Goal: Obtain resource: Download file/media

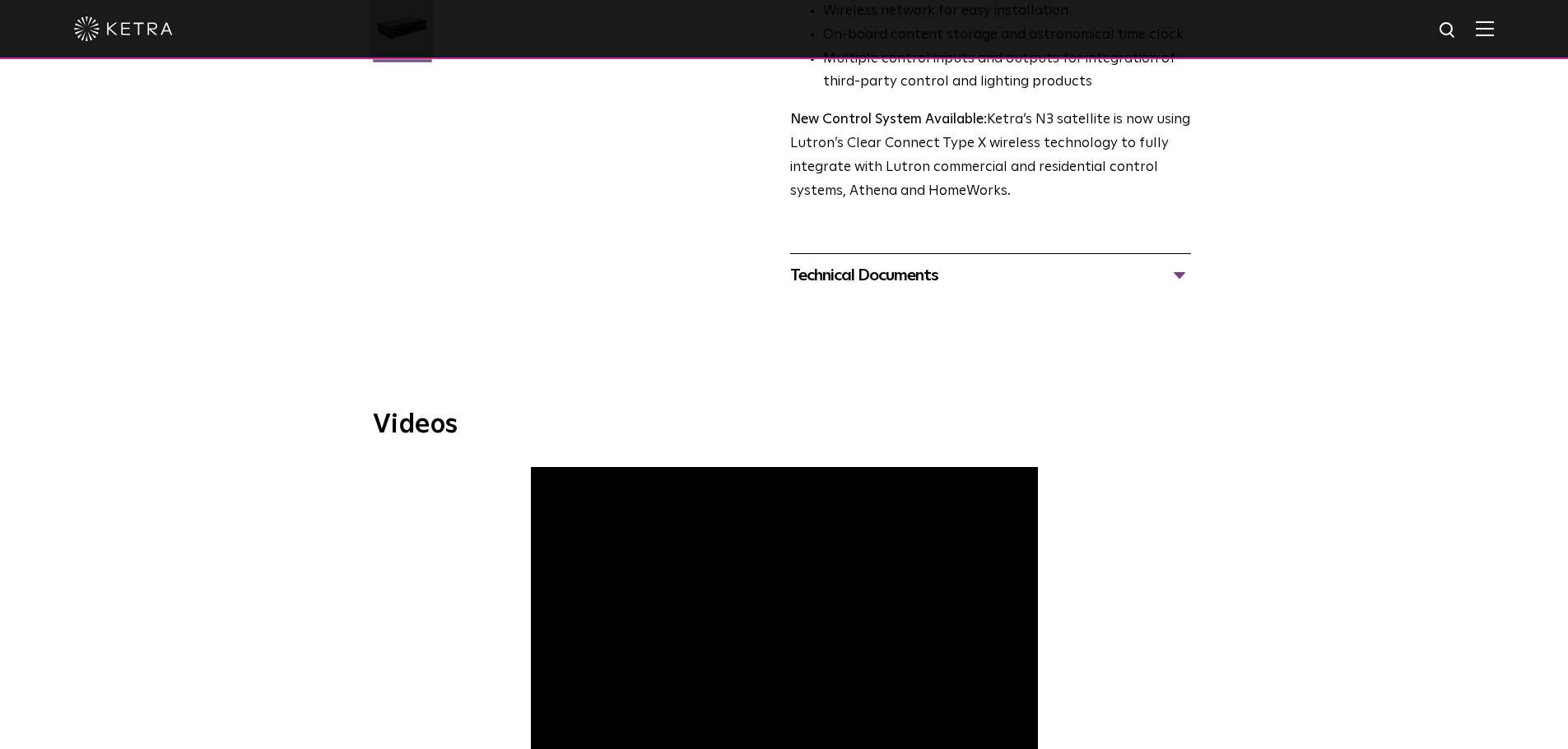
scroll to position [412, 0]
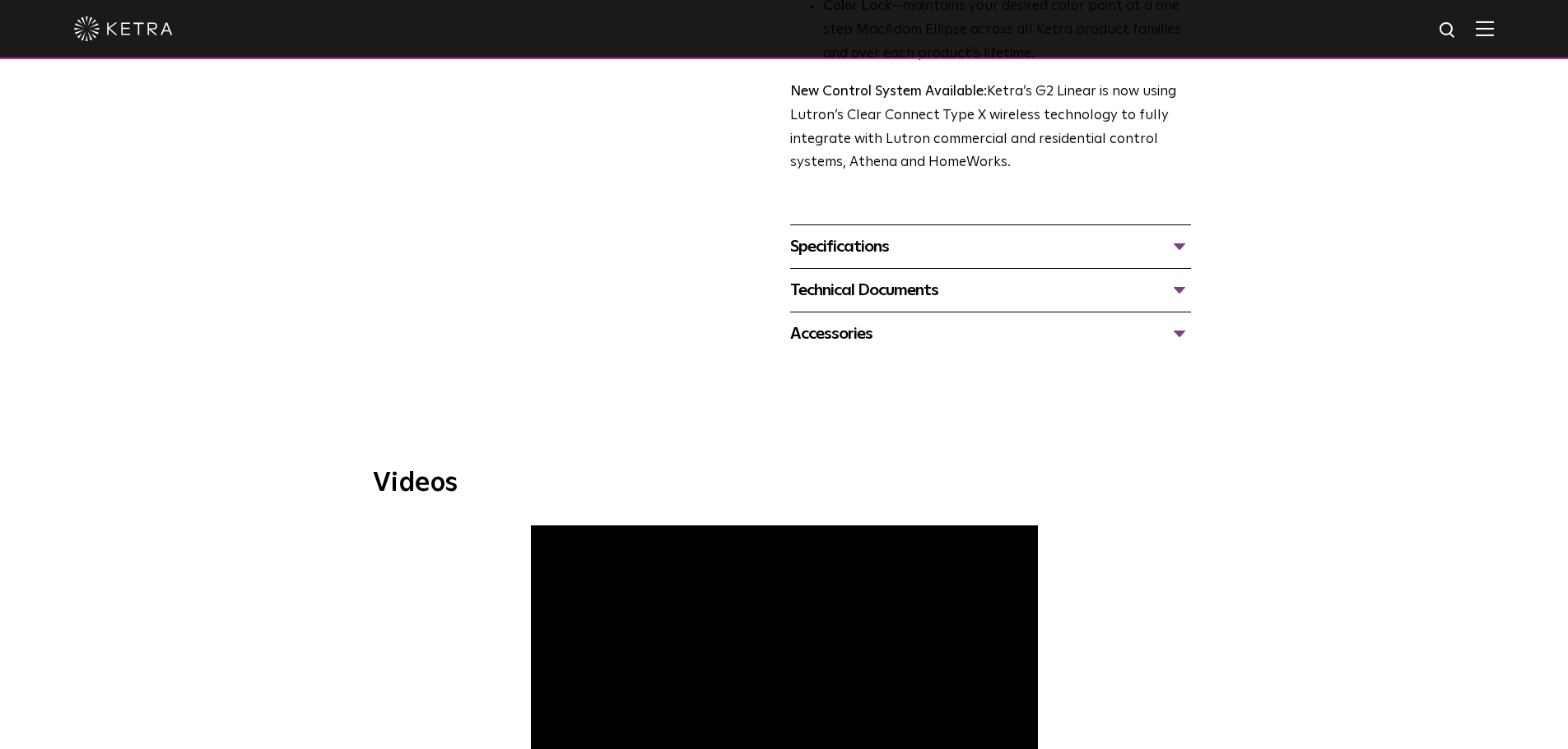
scroll to position [494, 0]
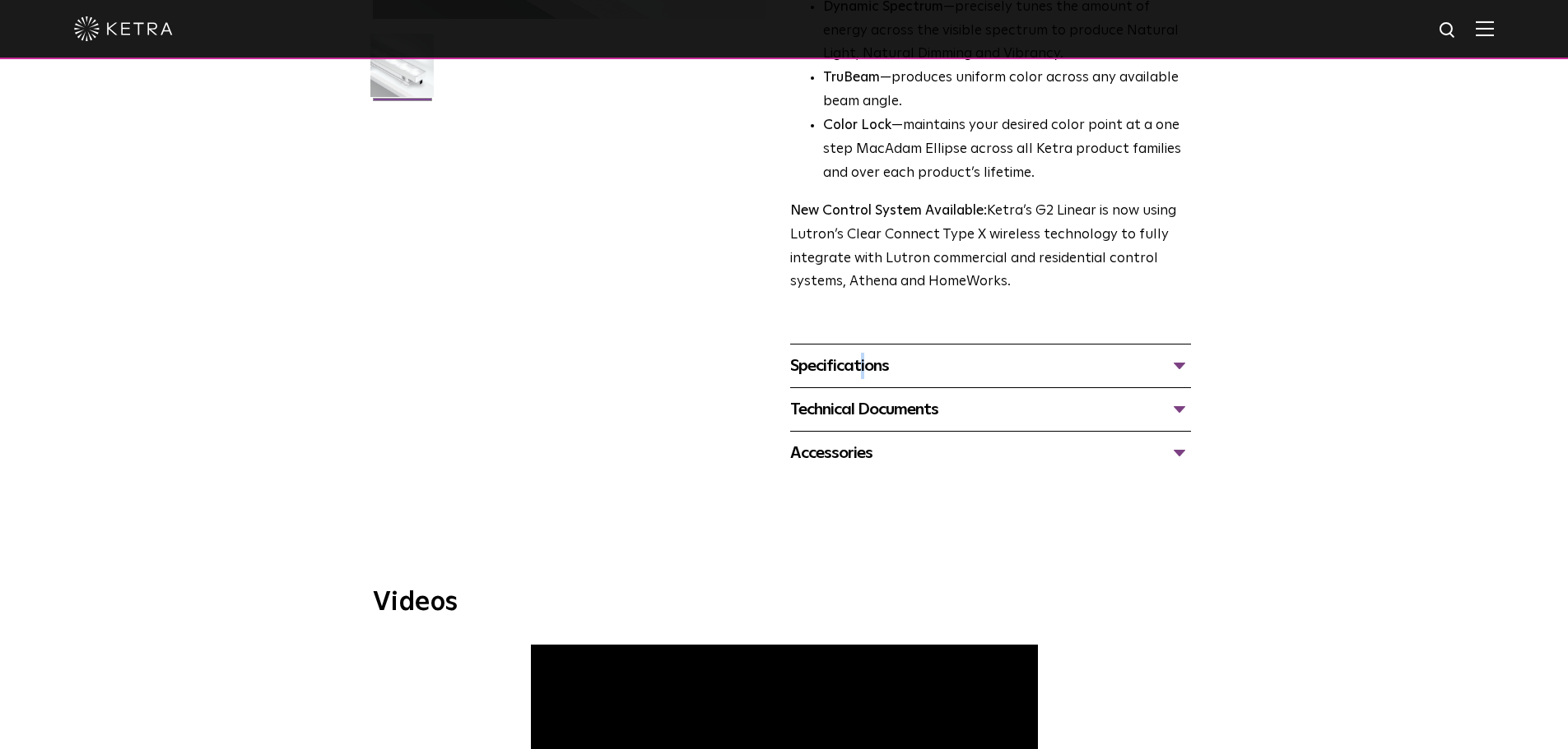
click at [829, 368] on div "Specifications" at bounding box center [990, 366] width 401 height 26
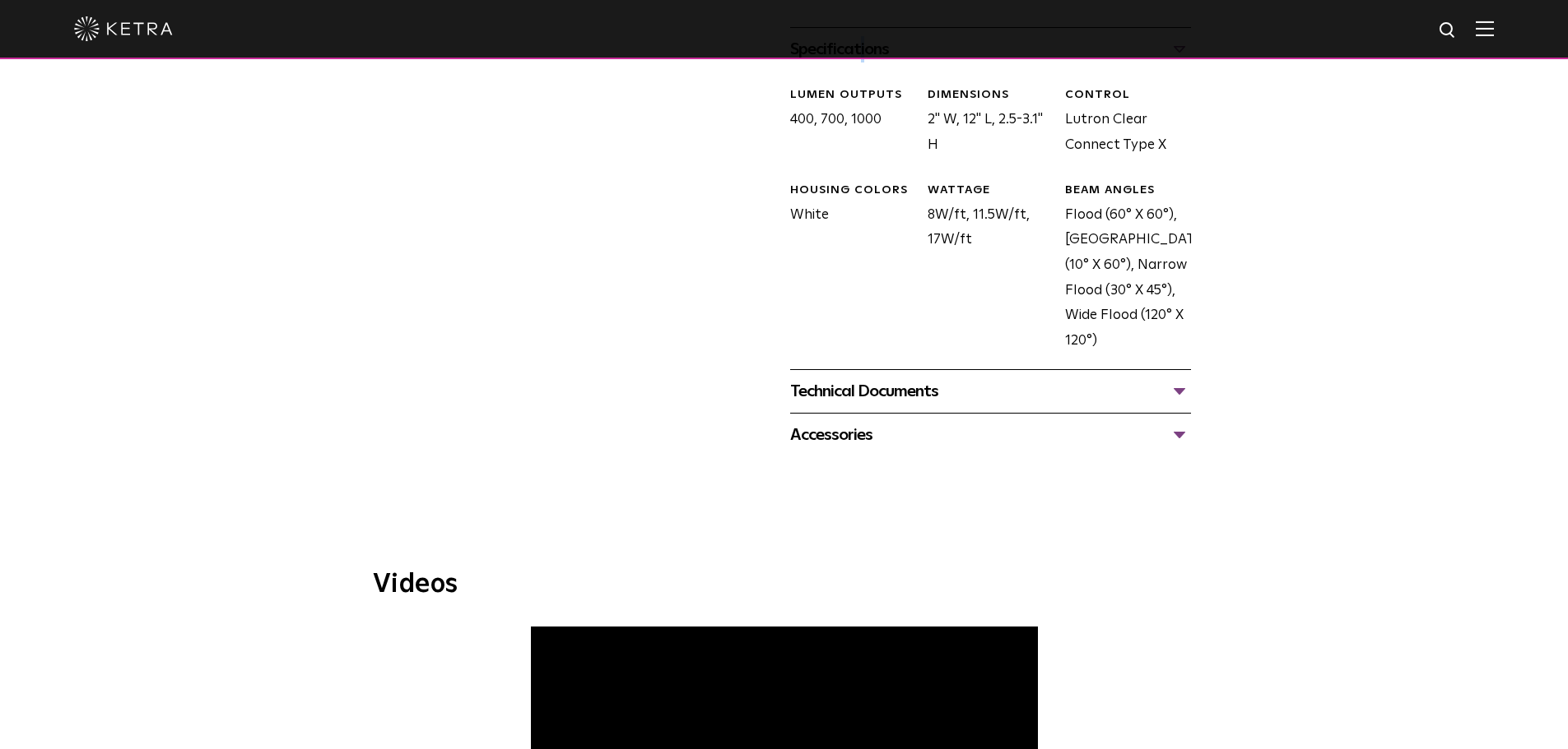
scroll to position [823, 0]
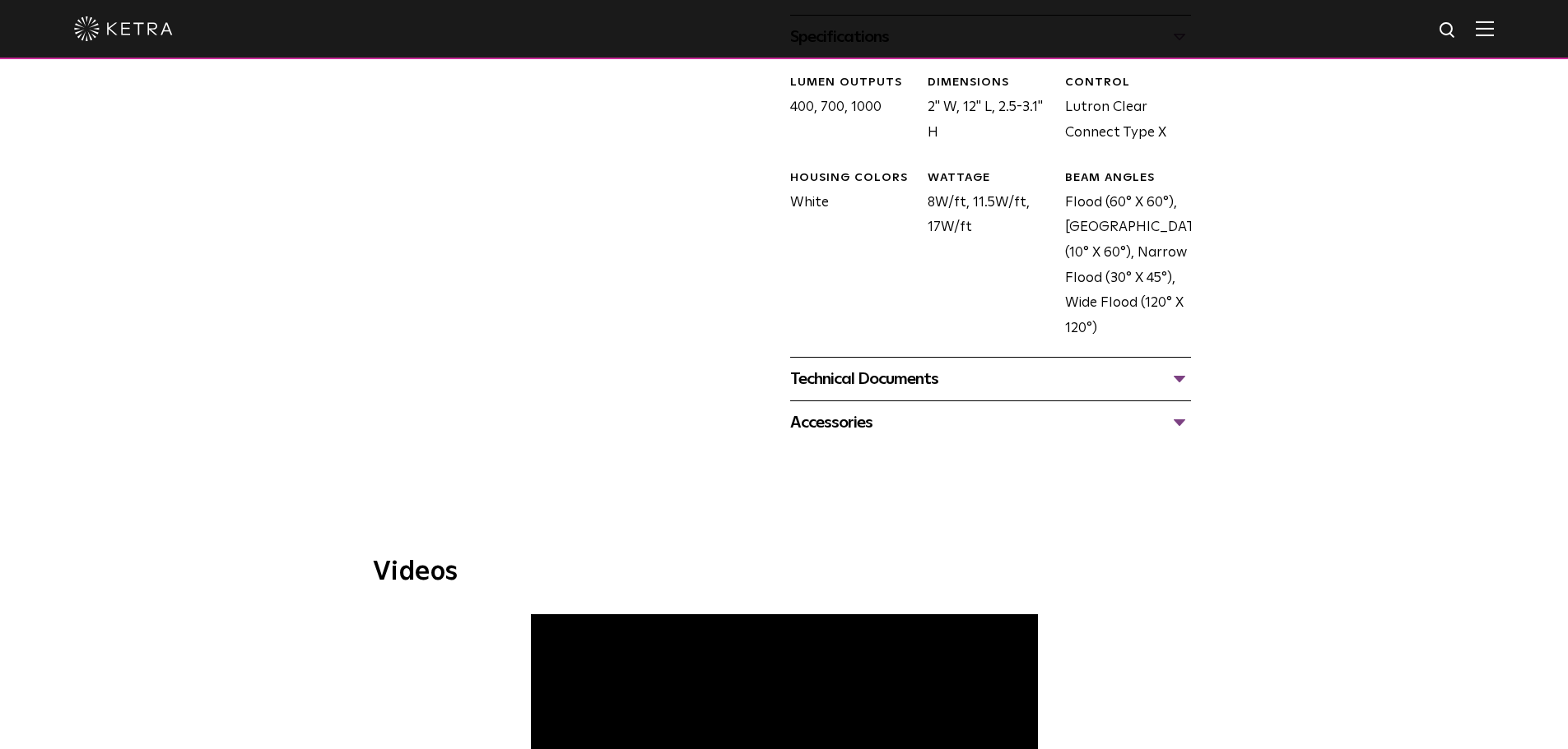
click at [837, 373] on div "Technical Documents" at bounding box center [990, 379] width 401 height 26
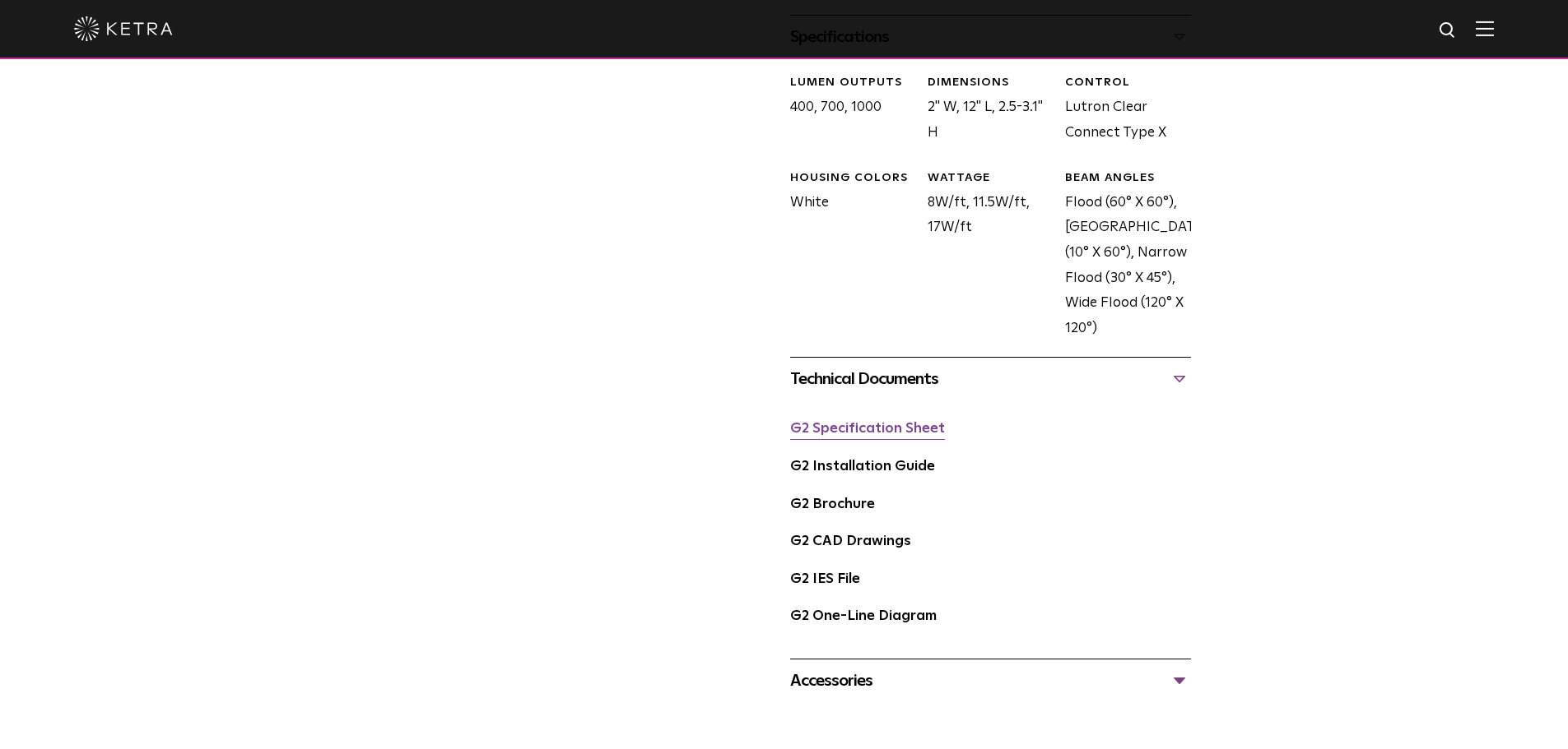
click at [849, 431] on link "G2 Specification Sheet" at bounding box center [867, 428] width 155 height 14
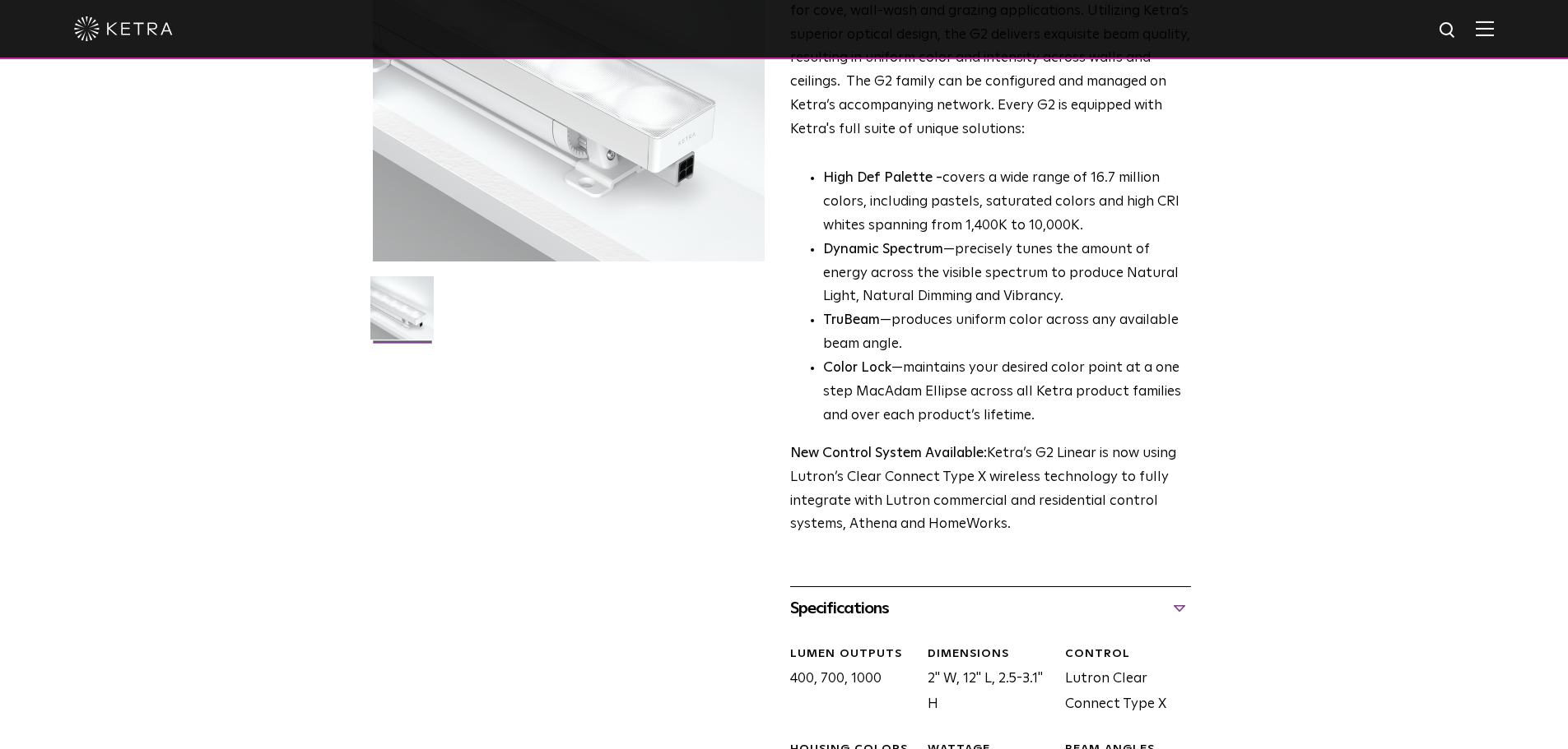
scroll to position [247, 0]
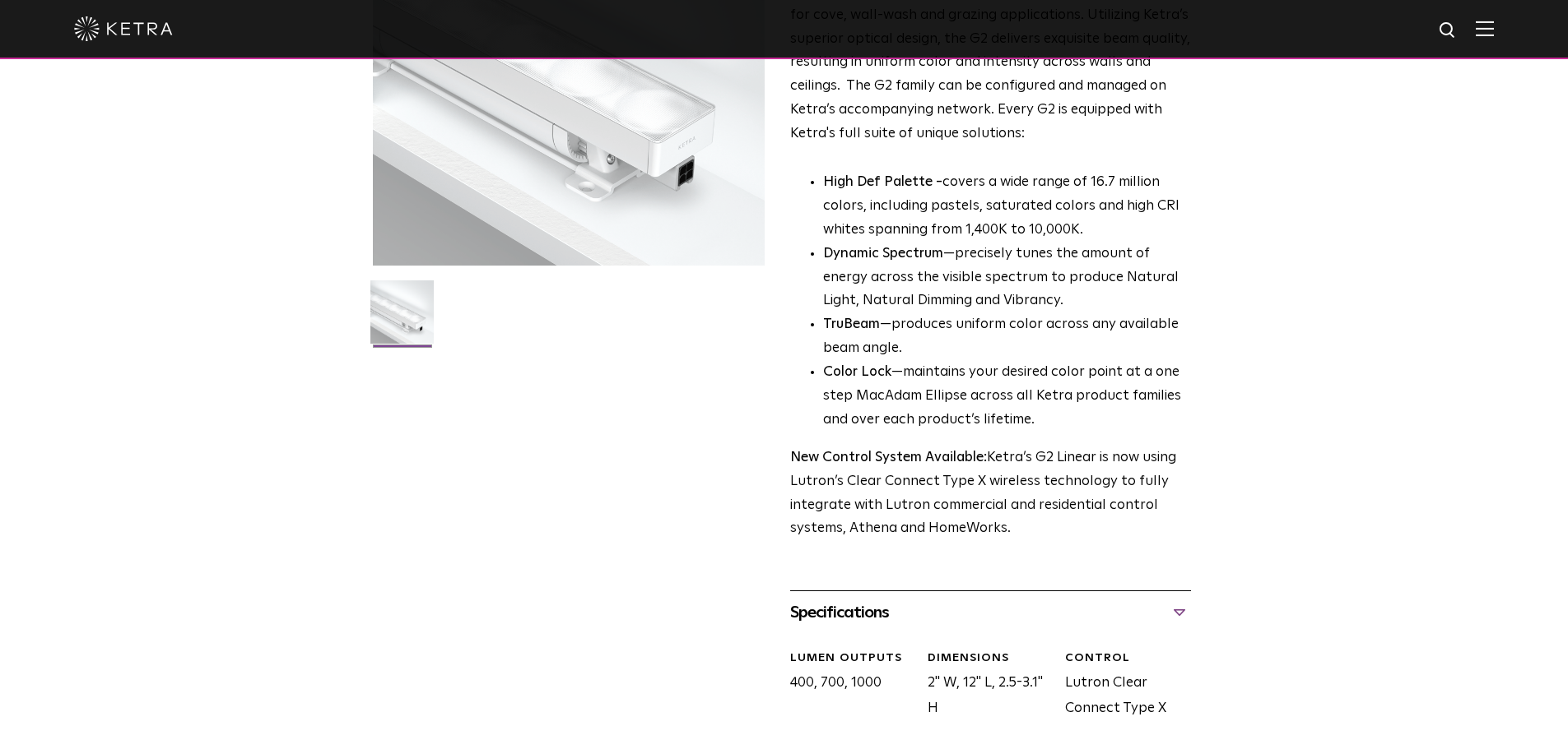
click at [1169, 609] on div "Specifications" at bounding box center [990, 613] width 401 height 26
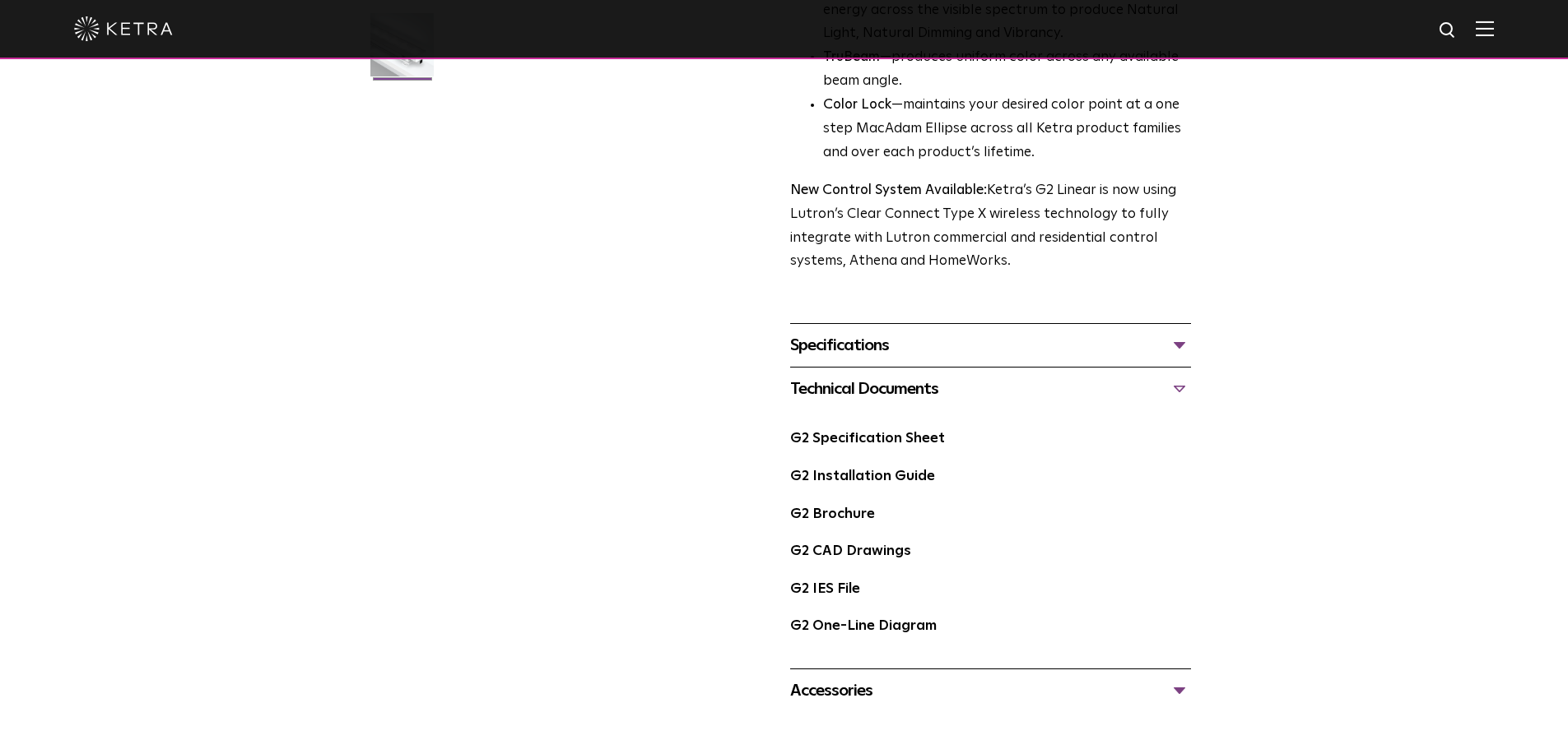
scroll to position [741, 0]
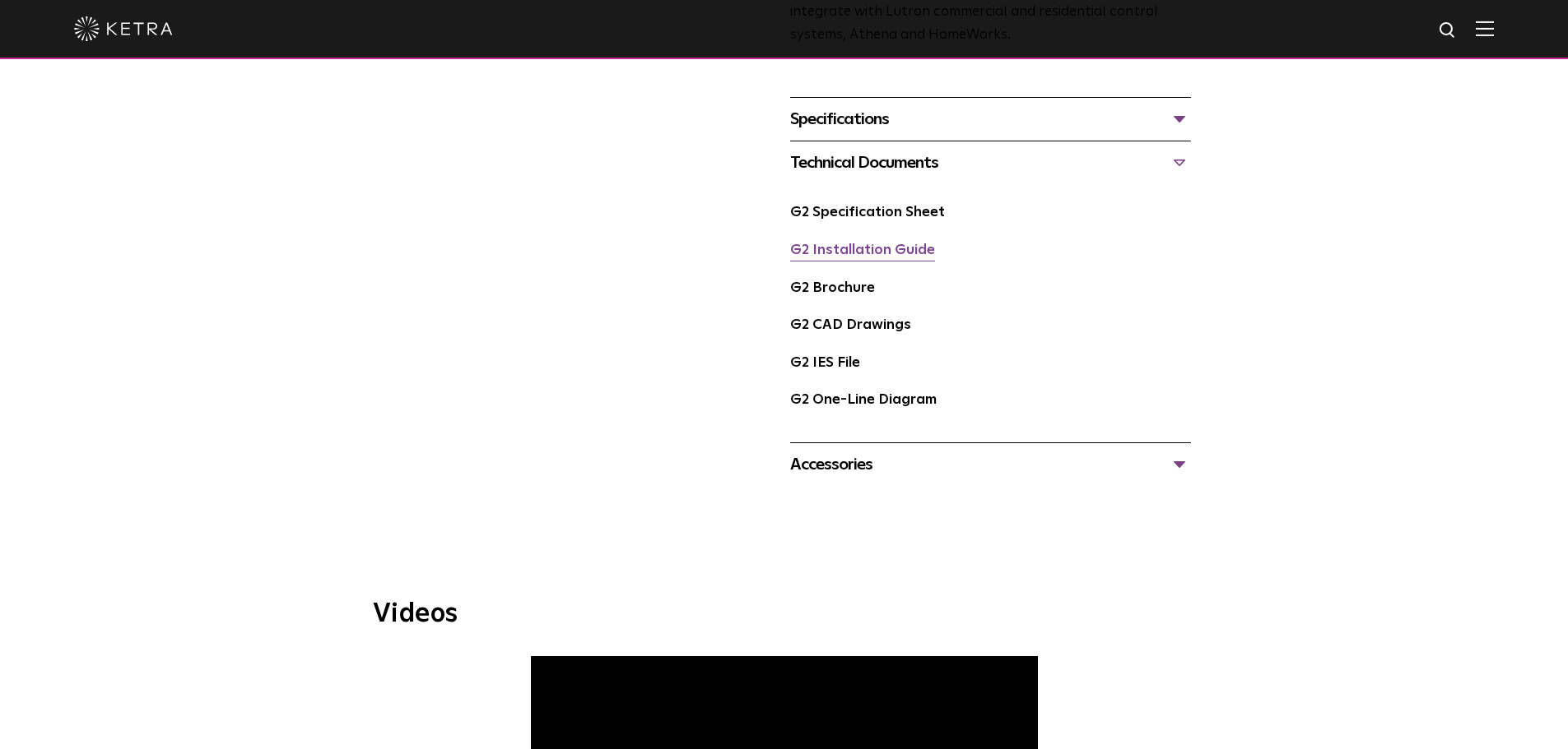
click at [846, 251] on link "G2 Installation Guide" at bounding box center [862, 250] width 145 height 14
